Goal: Use online tool/utility: Utilize a website feature to perform a specific function

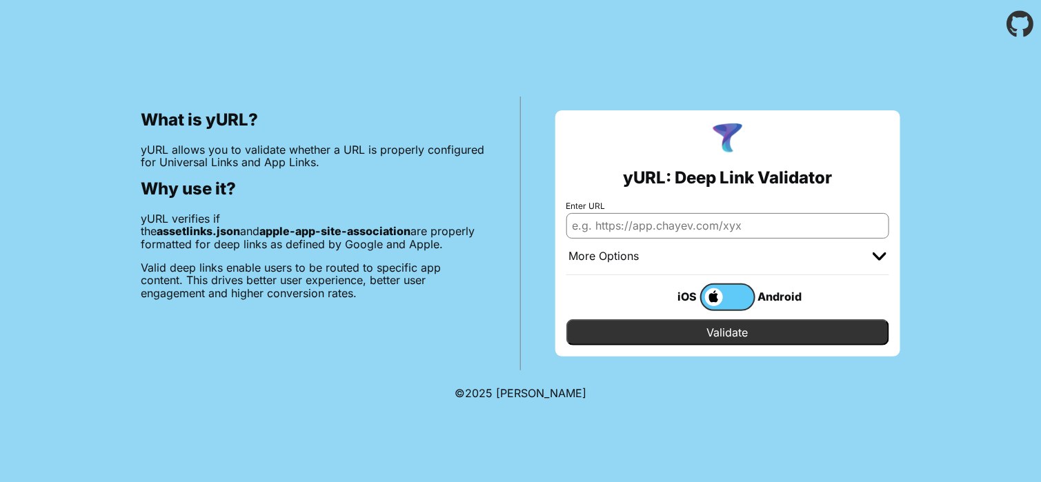
click at [655, 222] on input "Enter URL" at bounding box center [727, 225] width 323 height 25
paste input "5in5inc.com"
type input "5in5inc.com"
click at [722, 326] on input "Validate" at bounding box center [727, 332] width 323 height 26
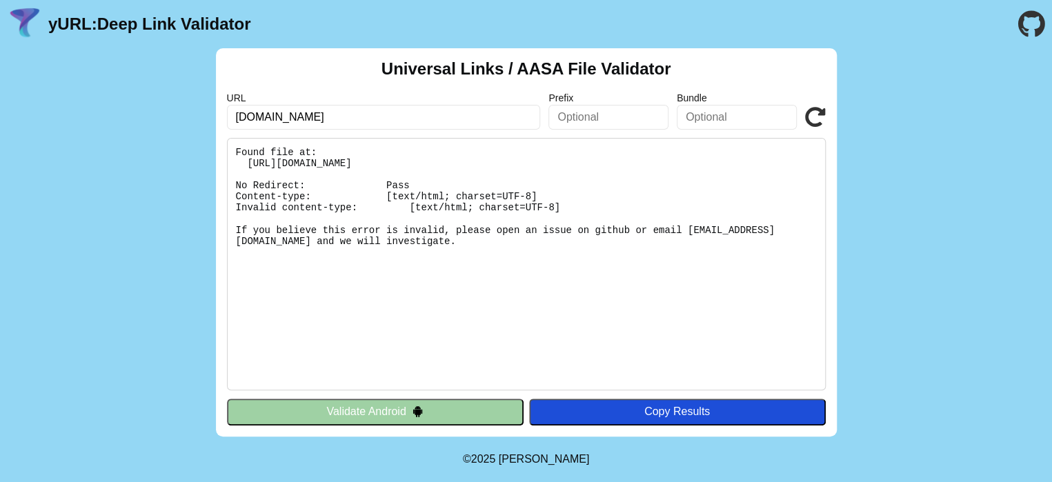
drag, startPoint x: 339, startPoint y: 118, endPoint x: 166, endPoint y: 107, distance: 173.5
click at [166, 107] on div "Universal Links / AASA File Validator URL 5in5inc.com Prefix Bundle Validate Fo…" at bounding box center [526, 242] width 1052 height 388
paste input "https://5in5inc.com/oauth/classlink"
type input "https://5in5inc.com/oauth/classlink"
click button "Validate" at bounding box center [0, 0] width 0 height 0
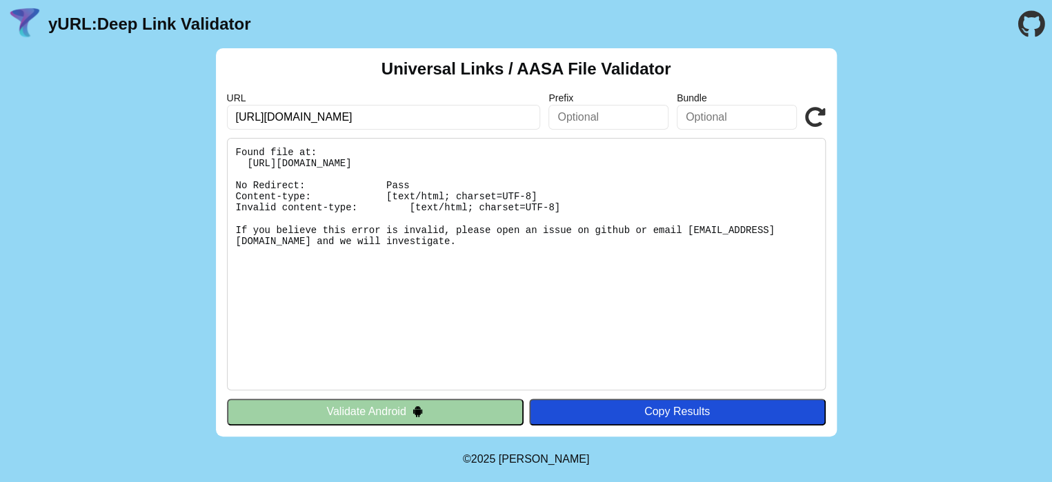
click at [378, 411] on button "Validate Android" at bounding box center [375, 412] width 297 height 26
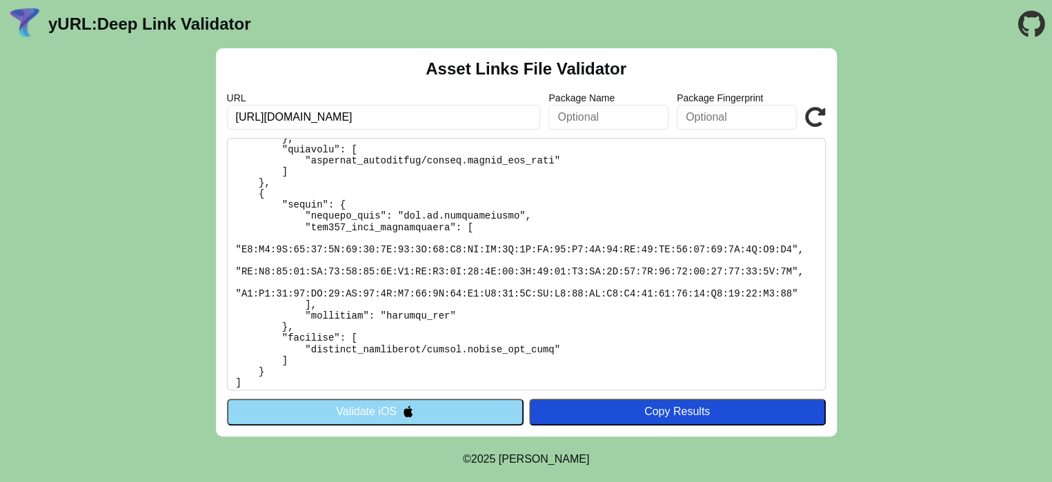
scroll to position [230, 0]
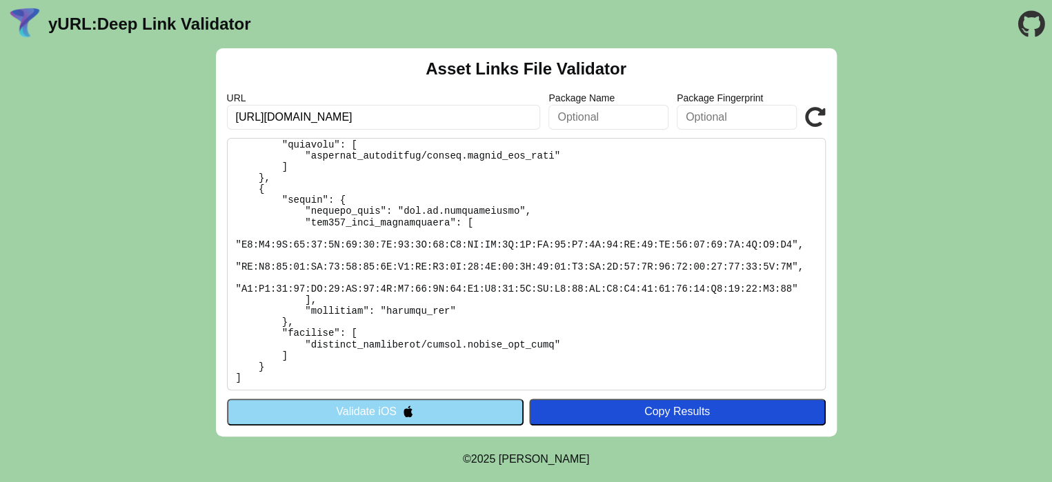
click at [397, 410] on button "Validate iOS" at bounding box center [375, 412] width 297 height 26
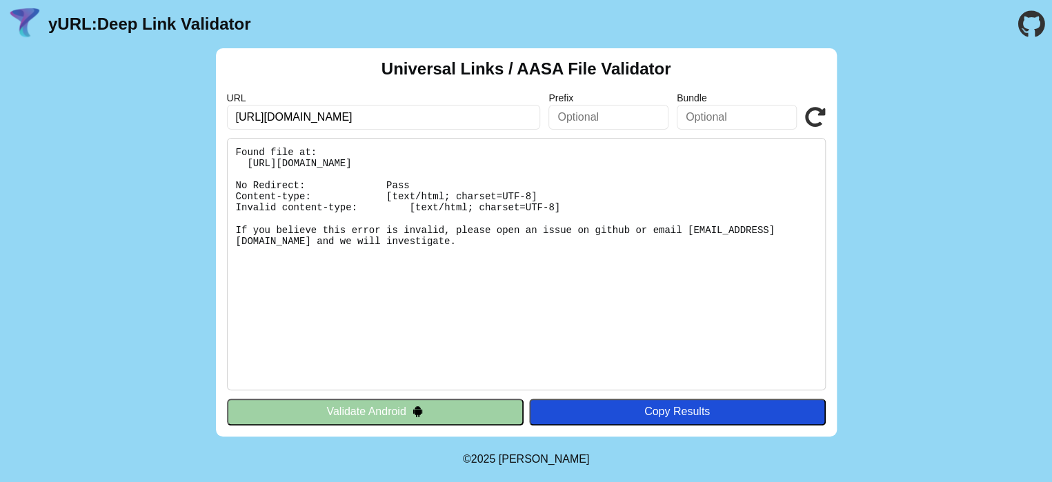
click at [379, 416] on button "Validate Android" at bounding box center [375, 412] width 297 height 26
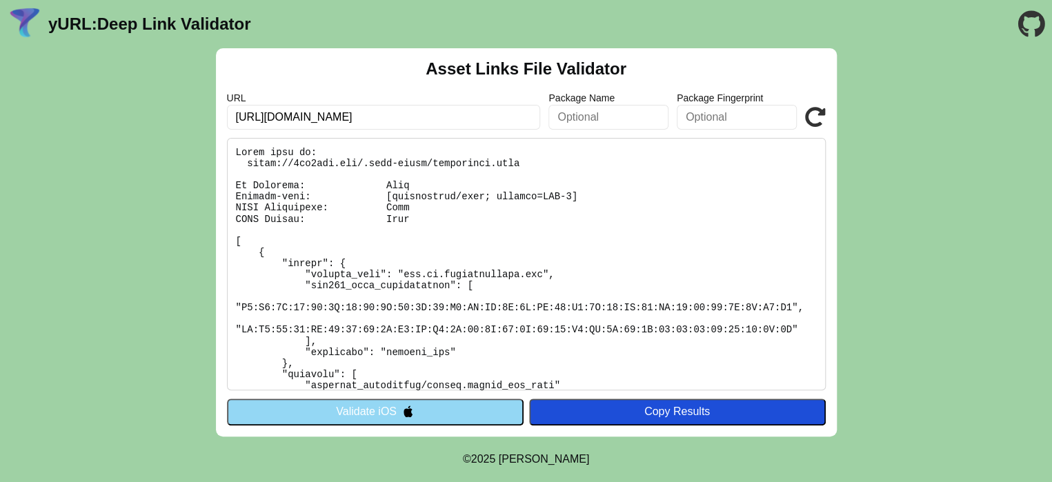
click at [357, 416] on button "Validate iOS" at bounding box center [375, 412] width 297 height 26
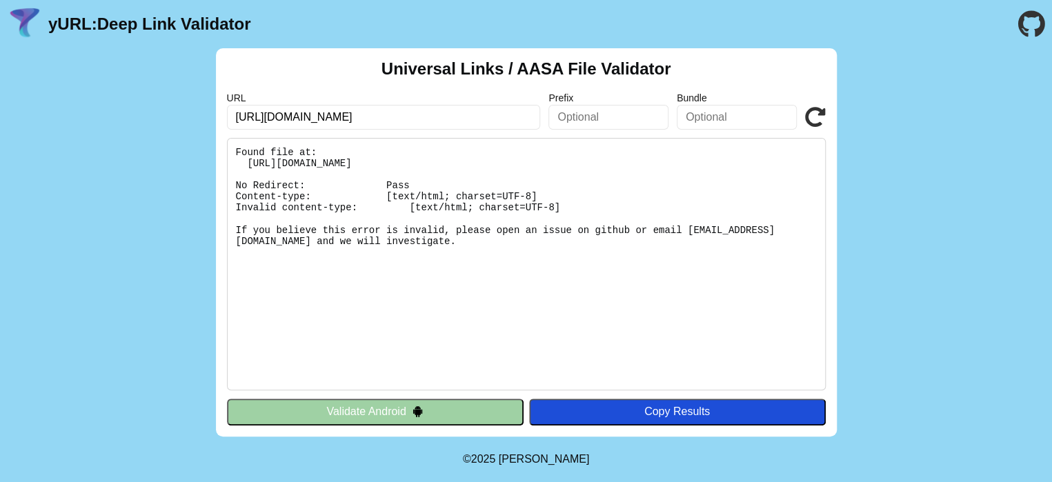
drag, startPoint x: 232, startPoint y: 145, endPoint x: 453, endPoint y: 239, distance: 239.9
click at [468, 247] on pre "Found file at: https://5in5inc.com/.well-known/apple-app-site-association No Re…" at bounding box center [526, 264] width 599 height 252
copy pre "Found file at: https://5in5inc.com/.well-known/apple-app-site-association No Re…"
click at [346, 411] on button "Validate Android" at bounding box center [375, 412] width 297 height 26
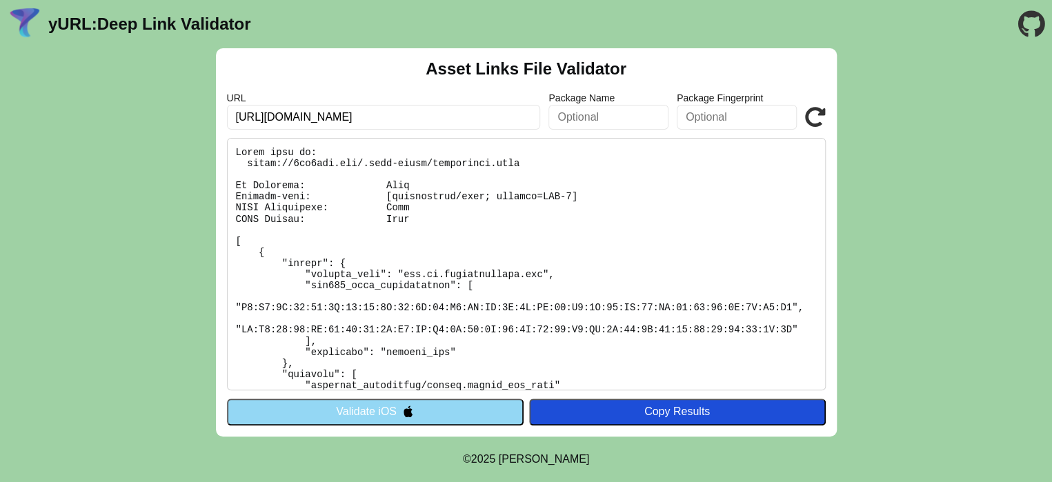
click at [350, 410] on button "Validate iOS" at bounding box center [375, 412] width 297 height 26
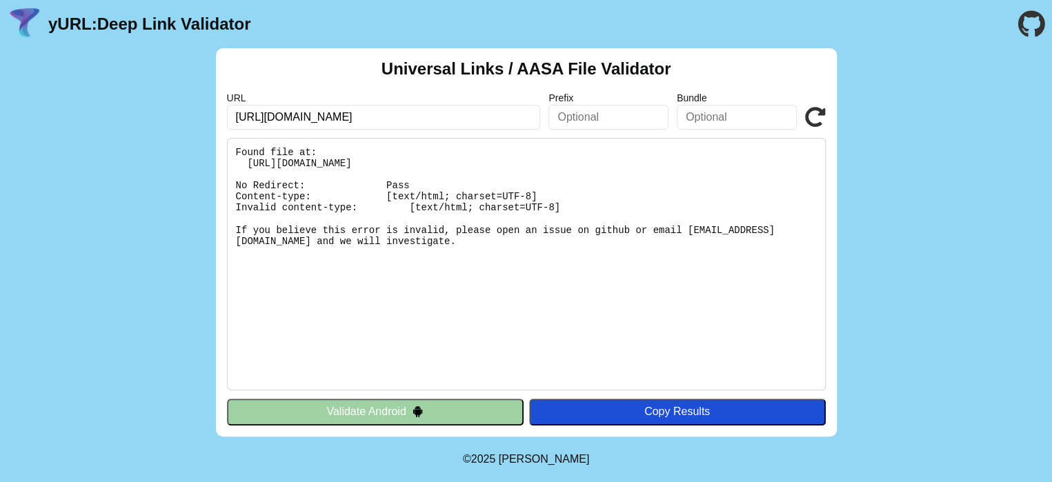
click at [333, 418] on button "Validate Android" at bounding box center [375, 412] width 297 height 26
click at [337, 413] on button "Validate Android" at bounding box center [375, 412] width 297 height 26
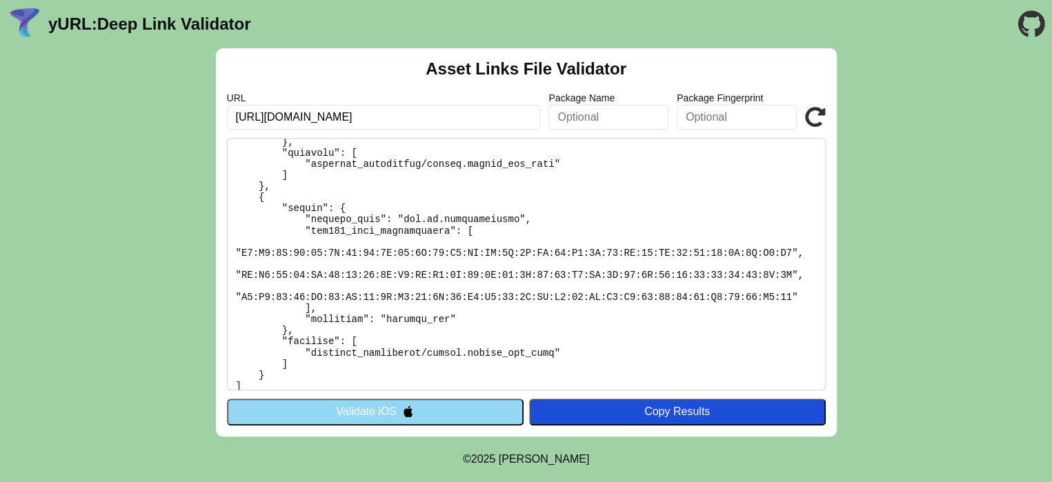
scroll to position [230, 0]
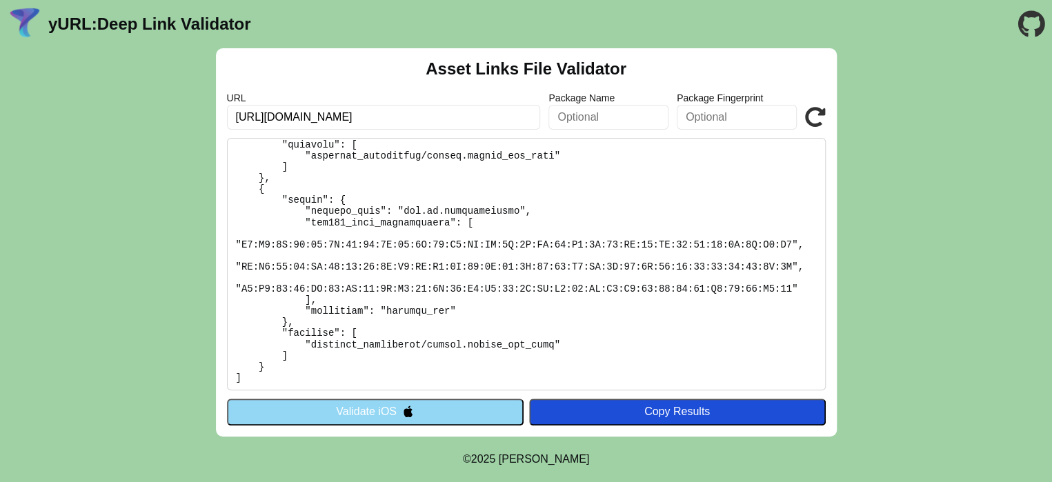
drag, startPoint x: 430, startPoint y: 117, endPoint x: 120, endPoint y: 106, distance: 310.0
click at [120, 106] on div "Asset Links File Validator URL [URL][DOMAIN_NAME] Package Name Package Fingerpr…" at bounding box center [526, 242] width 1052 height 388
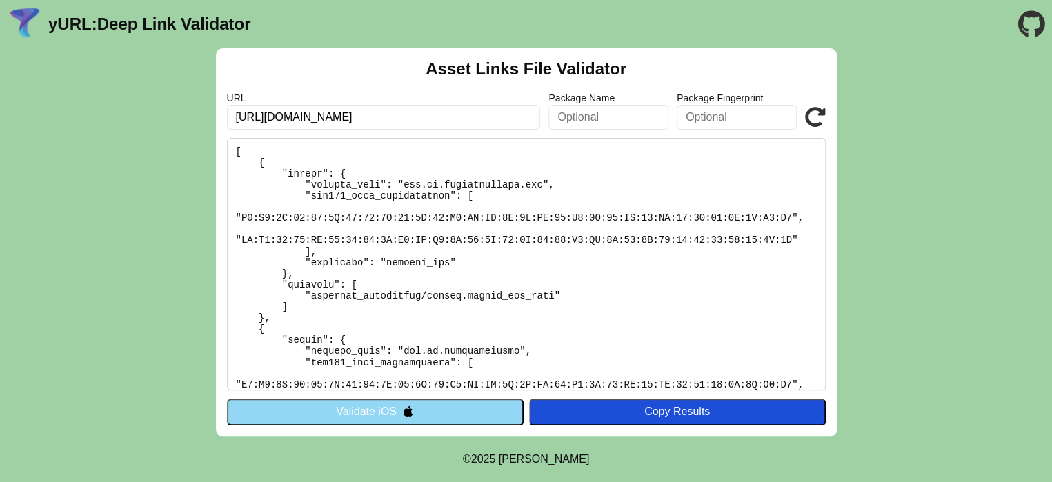
scroll to position [0, 0]
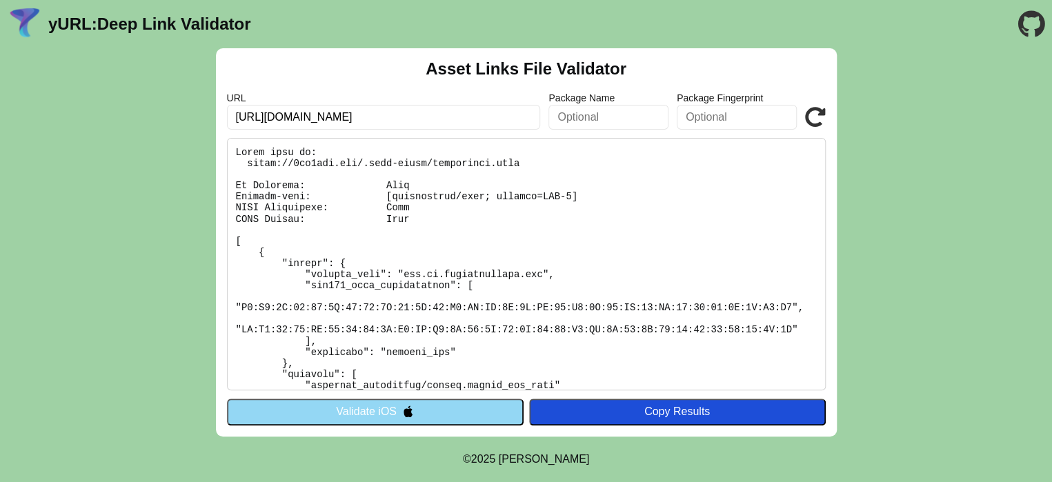
paste input "[DOMAIN_NAME]"
type input "[DOMAIN_NAME]"
click button "Validate" at bounding box center [0, 0] width 0 height 0
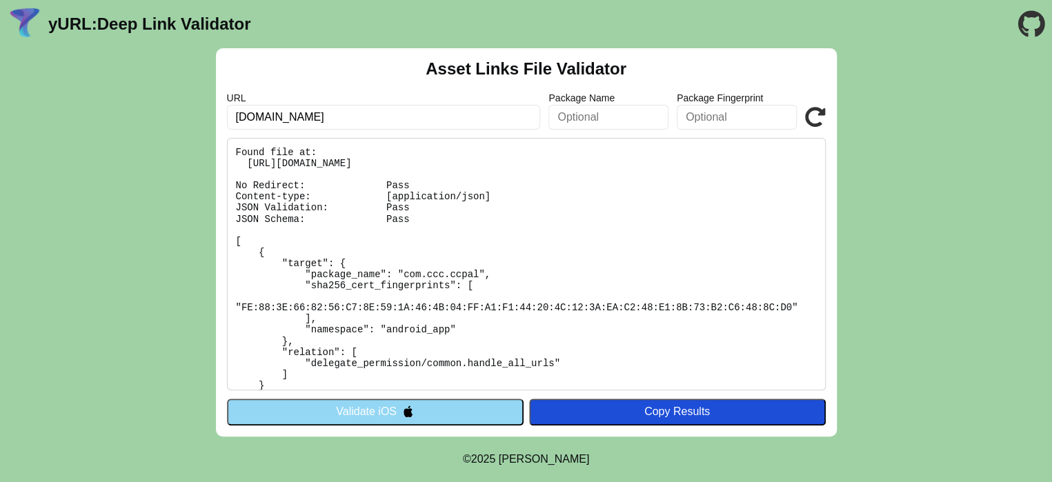
click at [377, 413] on button "Validate iOS" at bounding box center [375, 412] width 297 height 26
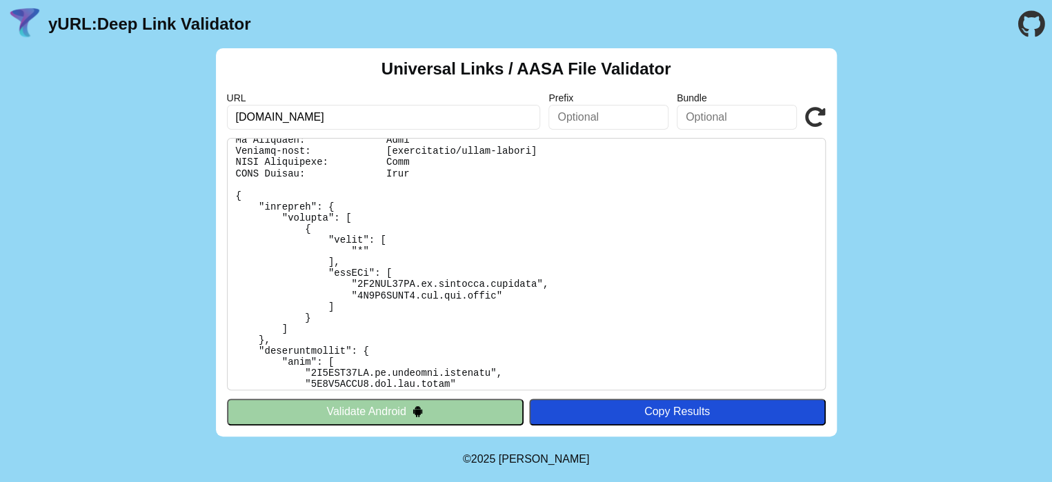
scroll to position [69, 0]
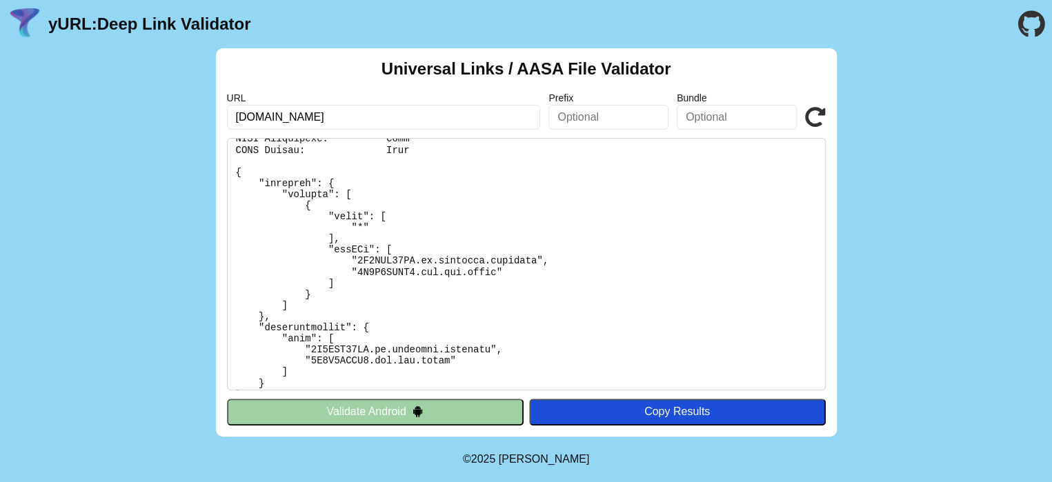
click at [375, 413] on button "Validate Android" at bounding box center [375, 412] width 297 height 26
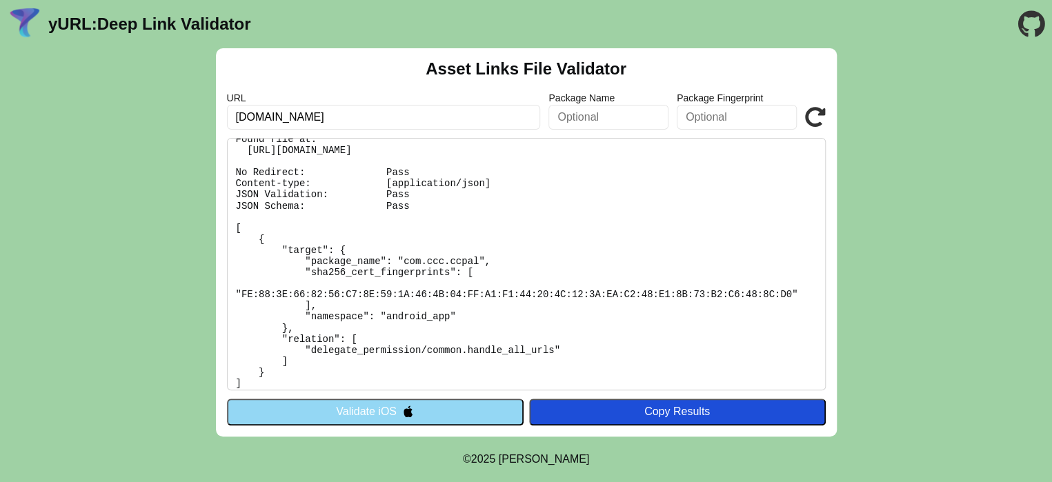
scroll to position [19, 0]
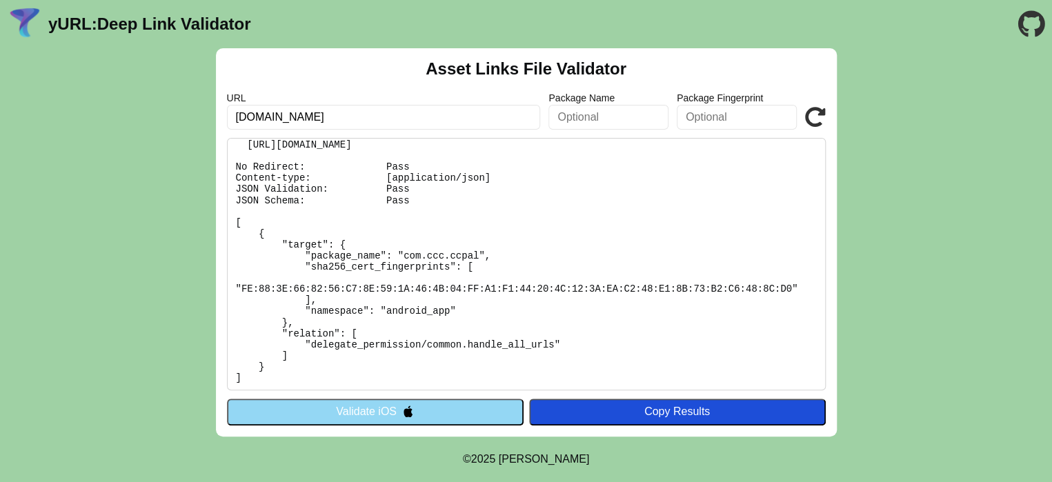
click at [344, 409] on button "Validate iOS" at bounding box center [375, 412] width 297 height 26
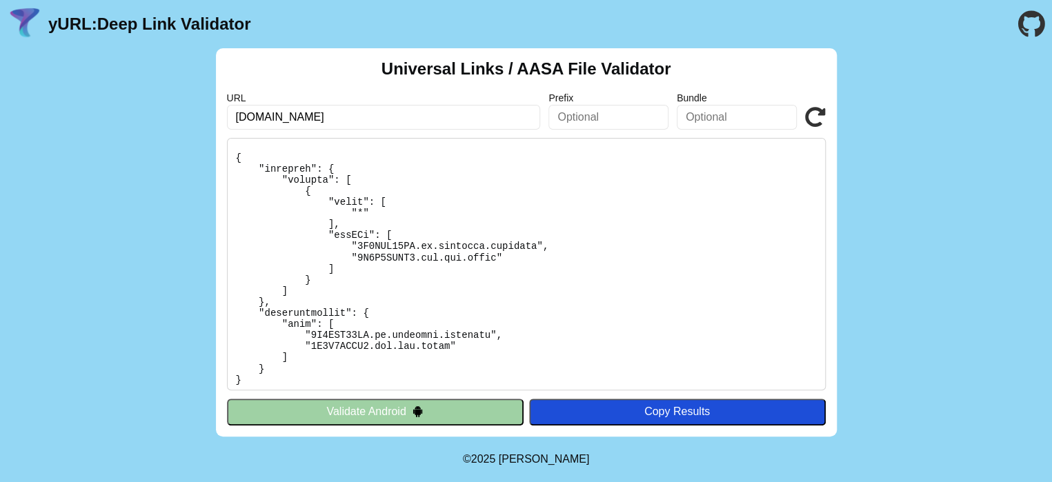
scroll to position [207, 0]
